Goal: Information Seeking & Learning: Learn about a topic

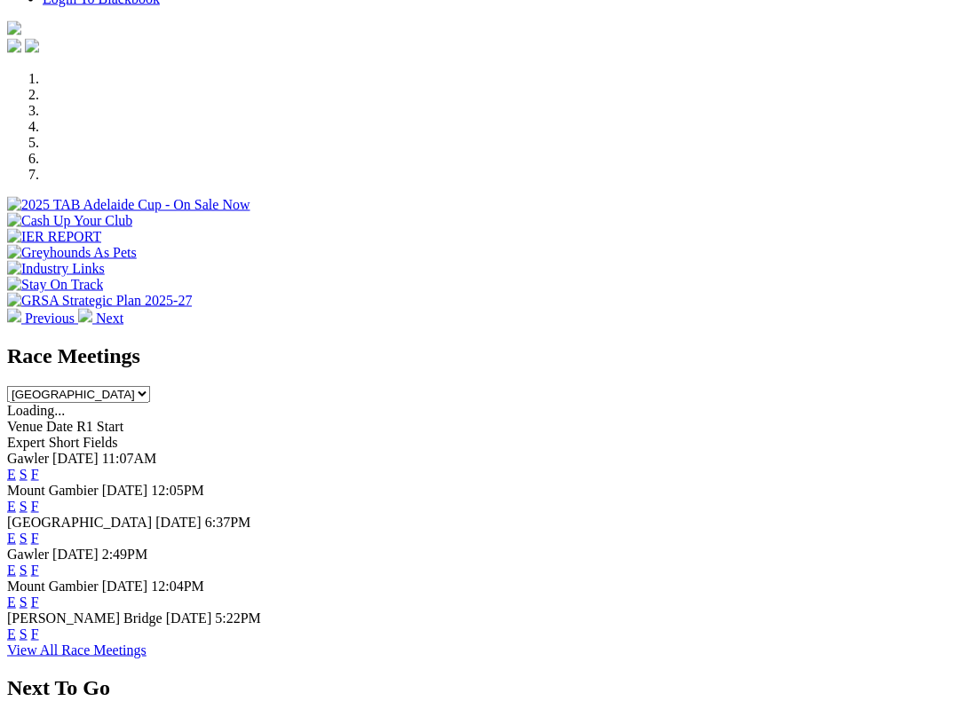
scroll to position [490, 0]
click at [39, 563] on link "F" at bounding box center [35, 570] width 8 height 15
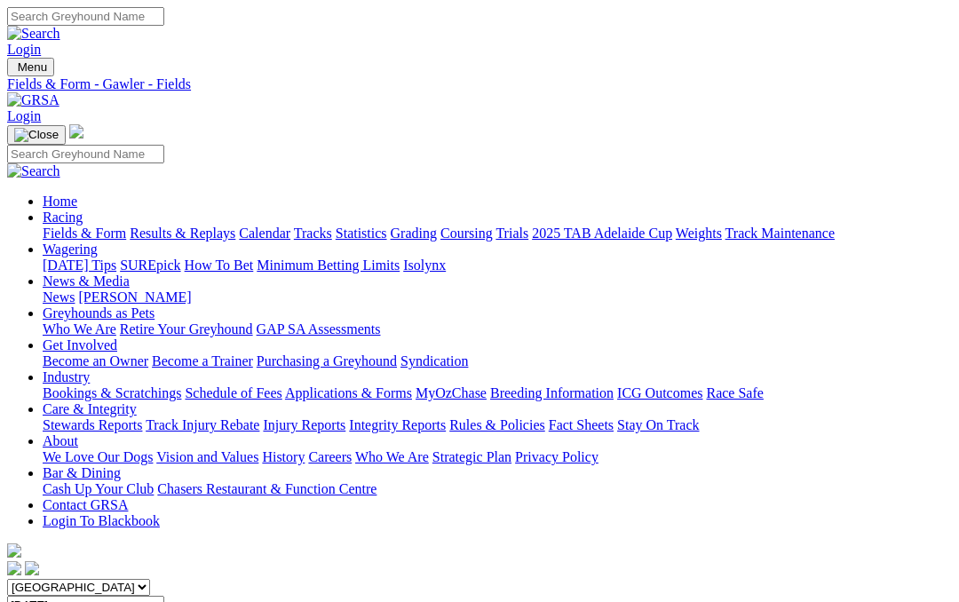
click at [57, 226] on link "Fields & Form" at bounding box center [84, 233] width 83 height 15
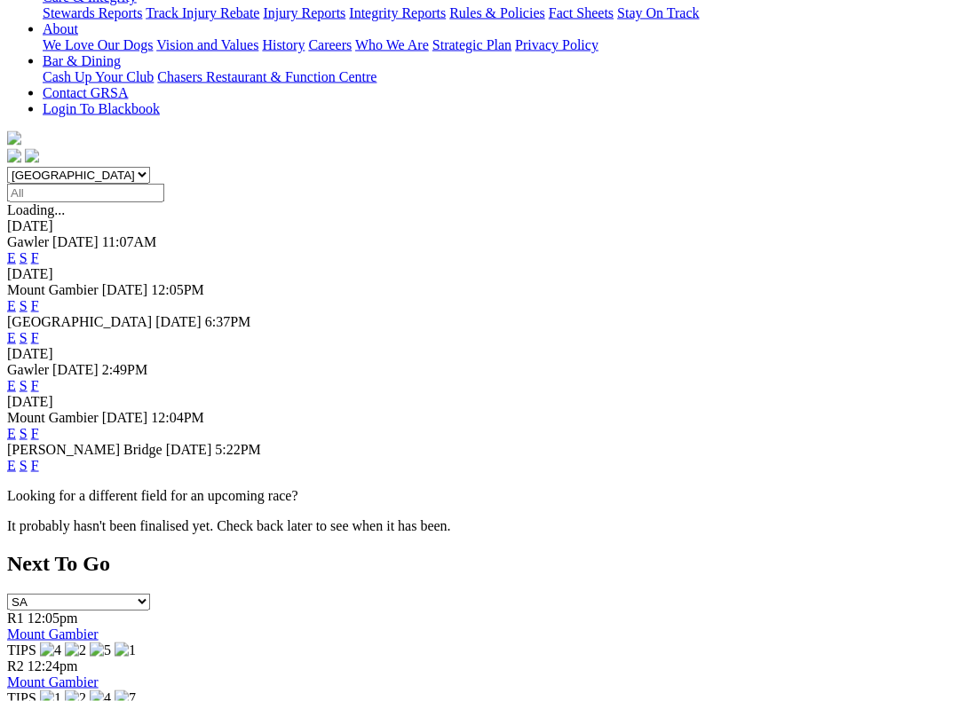
scroll to position [413, 0]
click at [39, 457] on link "F" at bounding box center [35, 464] width 8 height 15
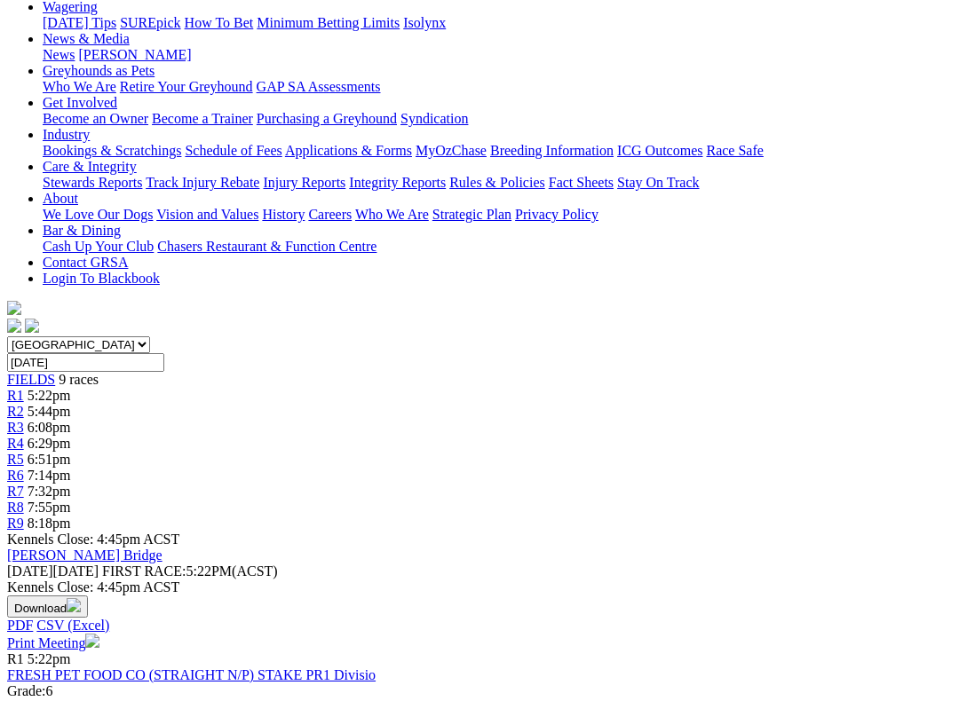
scroll to position [296, 0]
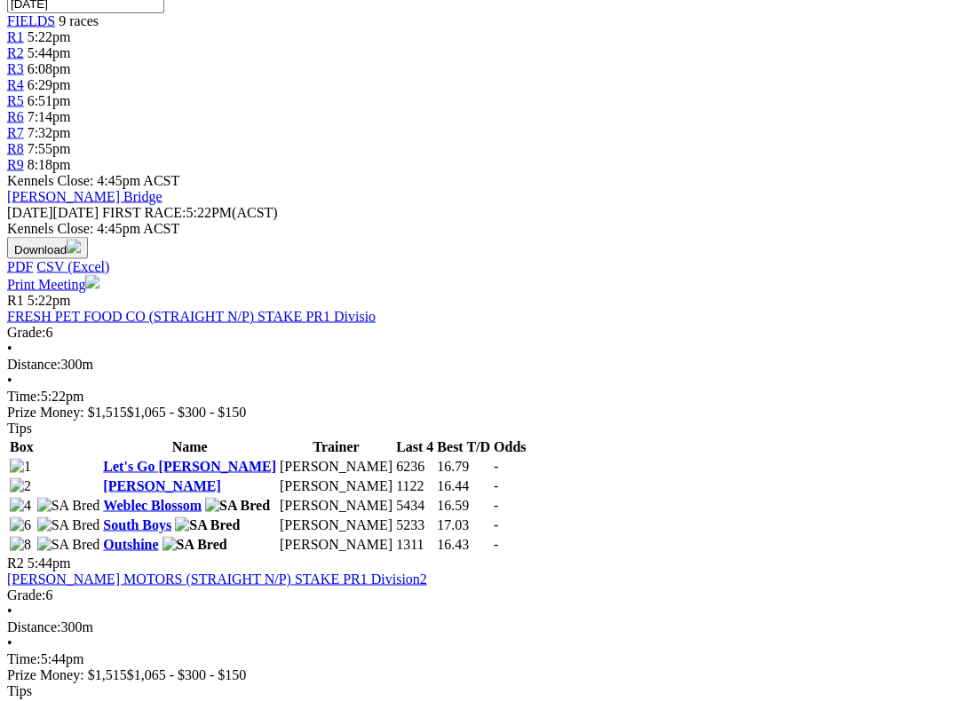
scroll to position [603, 0]
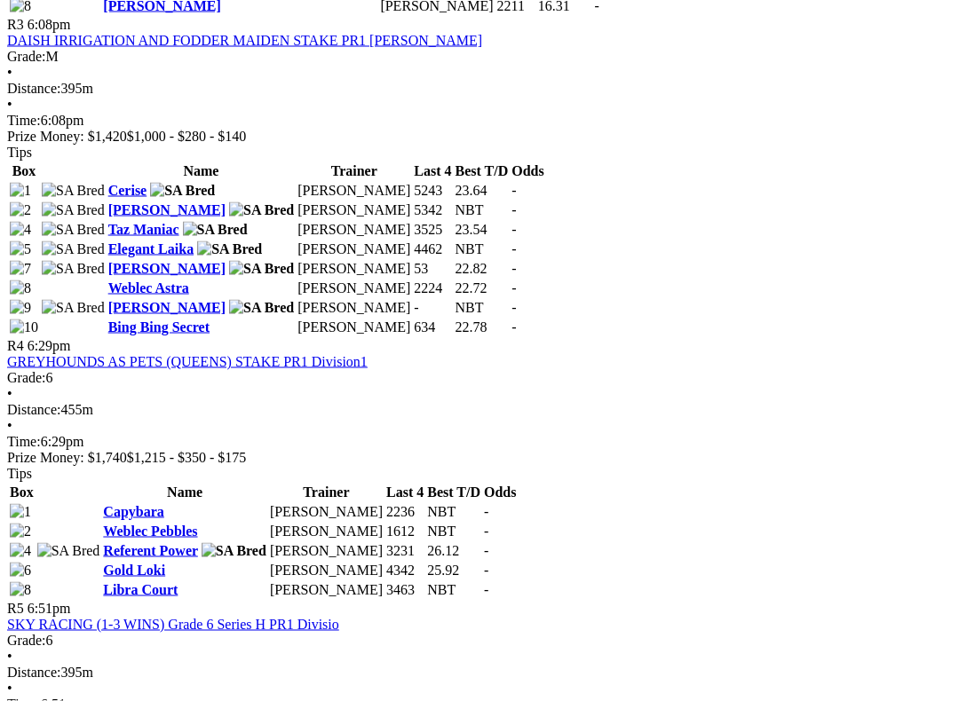
scroll to position [1436, 0]
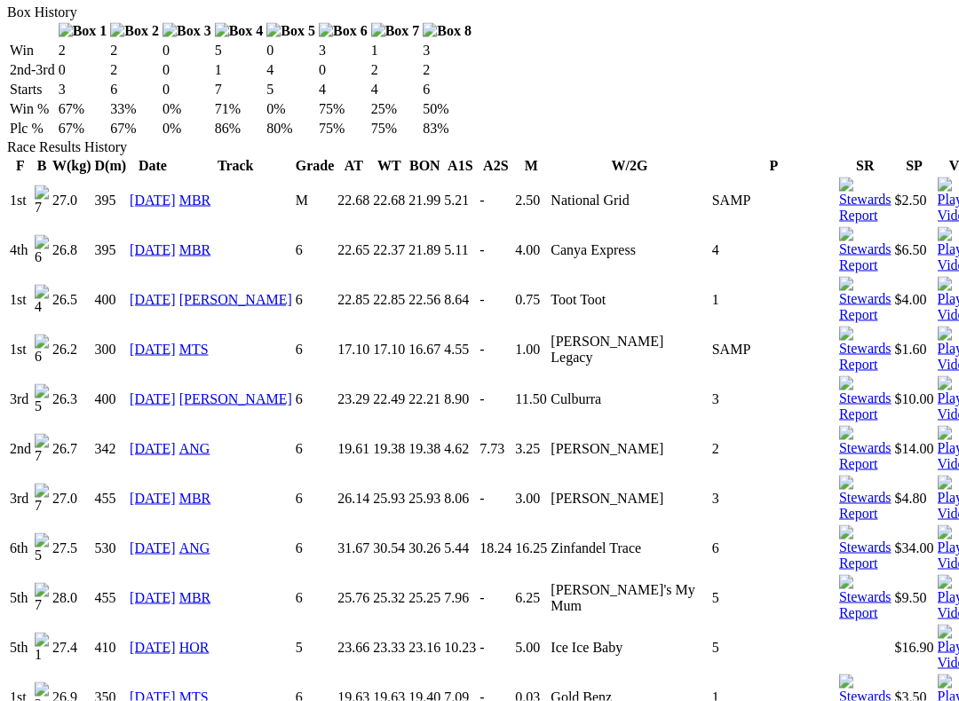
scroll to position [1167, 0]
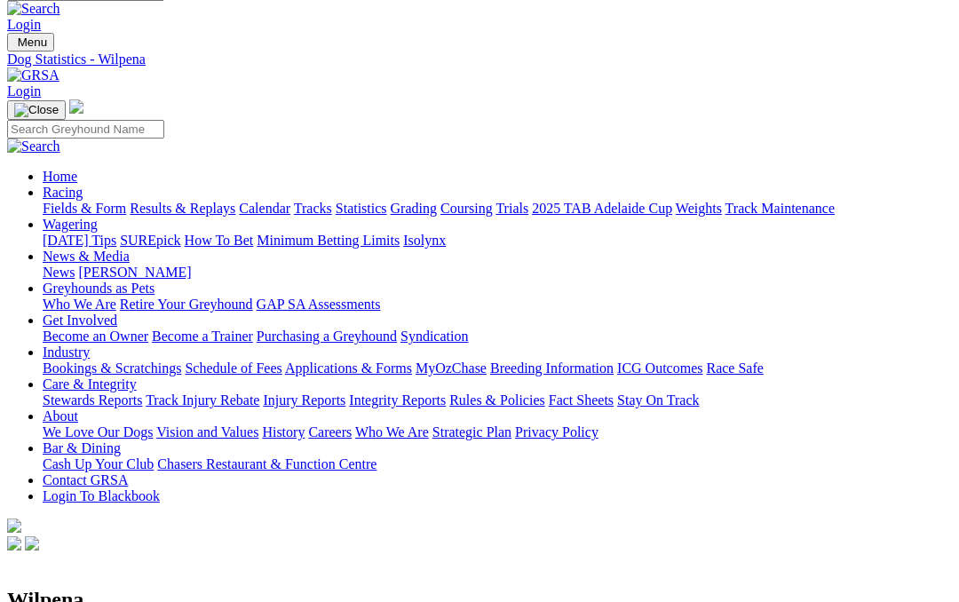
scroll to position [0, 0]
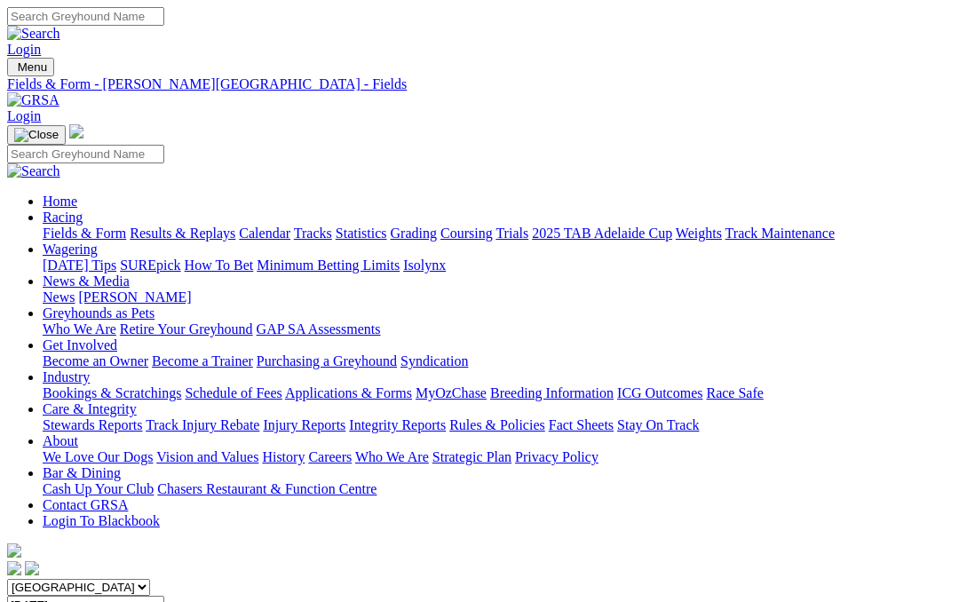
click at [137, 401] on link "Care & Integrity" at bounding box center [90, 408] width 94 height 15
click at [446, 417] on link "Integrity Reports" at bounding box center [397, 424] width 97 height 15
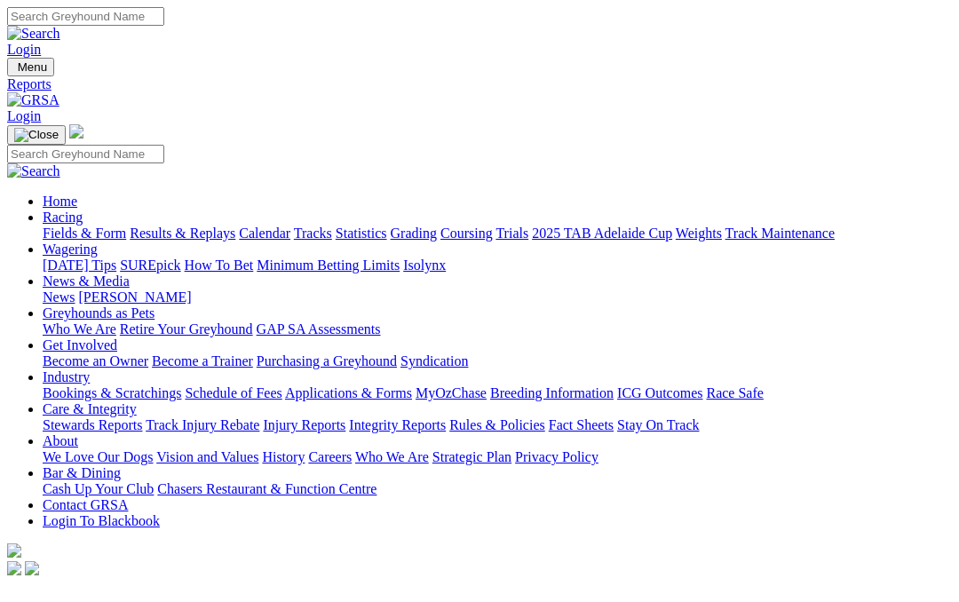
click at [446, 417] on link "Integrity Reports" at bounding box center [397, 424] width 97 height 15
